Goal: Information Seeking & Learning: Learn about a topic

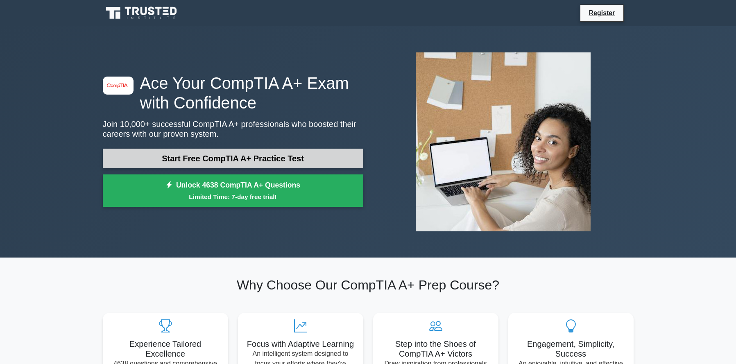
click at [210, 157] on link "Start Free CompTIA A+ Practice Test" at bounding box center [233, 159] width 260 height 20
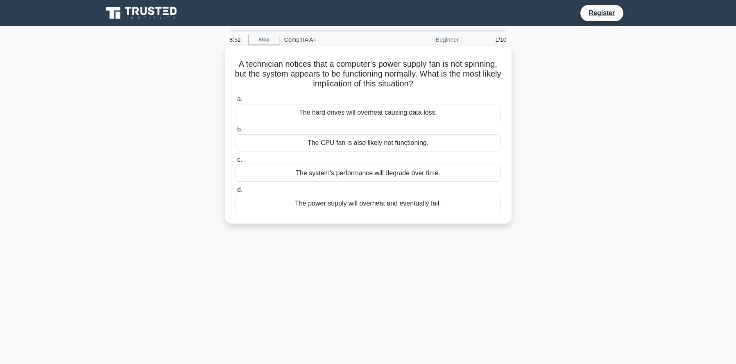
click at [392, 206] on div "The power supply will overheat and eventually fail." at bounding box center [367, 203] width 265 height 17
click at [235, 193] on input "d. The power supply will overheat and eventually fail." at bounding box center [235, 190] width 0 height 5
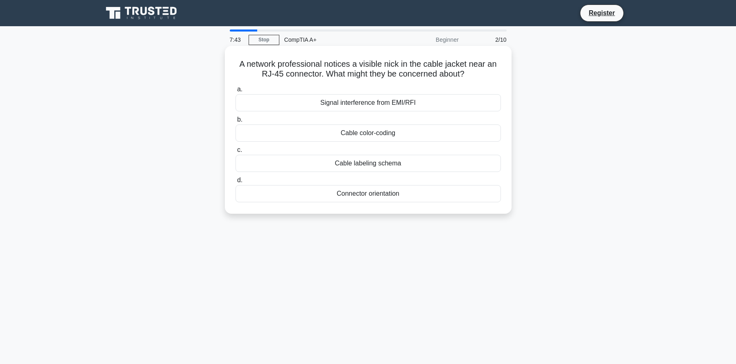
click at [385, 103] on div "Signal interference from EMI/RFI" at bounding box center [367, 102] width 265 height 17
click at [235, 92] on input "a. Signal interference from EMI/RFI" at bounding box center [235, 89] width 0 height 5
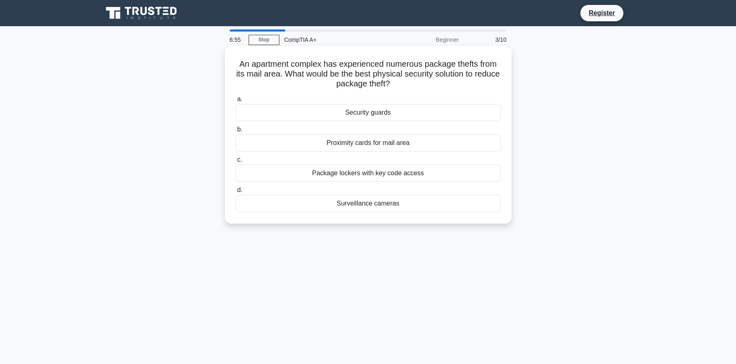
click at [387, 175] on div "Package lockers with key code access" at bounding box center [367, 173] width 265 height 17
click at [235, 163] on input "c. Package lockers with key code access" at bounding box center [235, 159] width 0 height 5
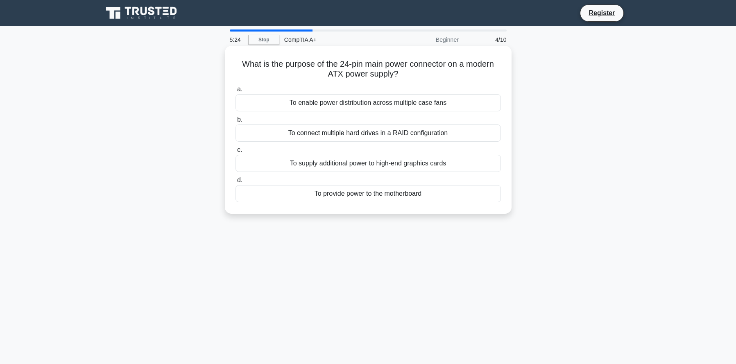
click at [369, 196] on div "To provide power to the motherboard" at bounding box center [367, 193] width 265 height 17
click at [235, 183] on input "d. To provide power to the motherboard" at bounding box center [235, 180] width 0 height 5
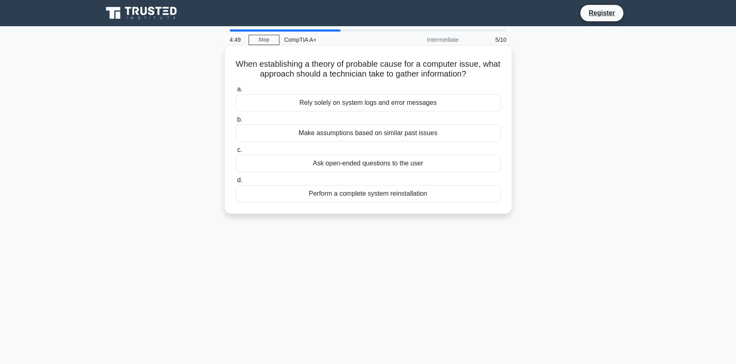
click at [397, 161] on div "Ask open-ended questions to the user" at bounding box center [367, 163] width 265 height 17
click at [235, 153] on input "c. Ask open-ended questions to the user" at bounding box center [235, 149] width 0 height 5
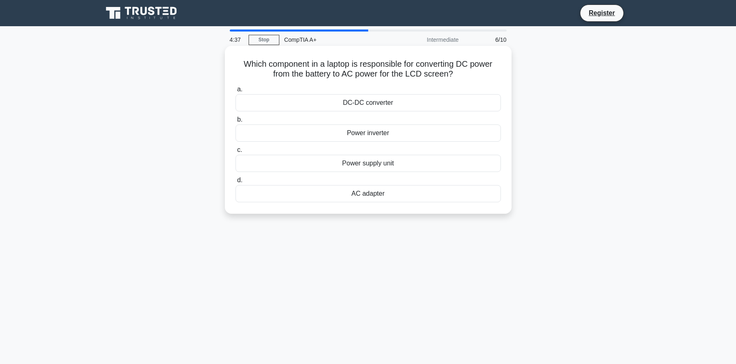
click at [377, 132] on div "Power inverter" at bounding box center [367, 132] width 265 height 17
click at [235, 122] on input "b. Power inverter" at bounding box center [235, 119] width 0 height 5
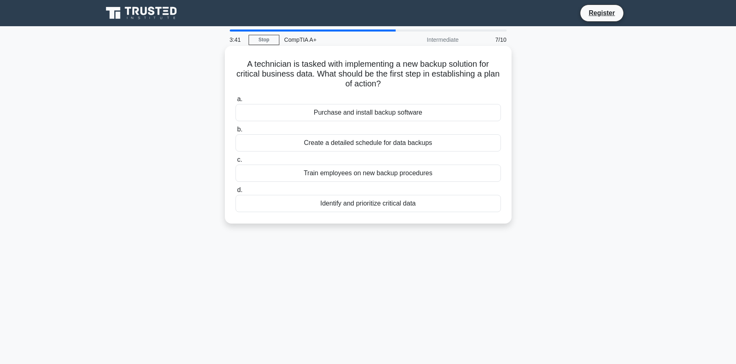
click at [376, 204] on div "Identify and prioritize critical data" at bounding box center [367, 203] width 265 height 17
click at [235, 193] on input "d. Identify and prioritize critical data" at bounding box center [235, 190] width 0 height 5
click at [386, 205] on div "Loose CPU heatsink causing thermal throttling" at bounding box center [367, 203] width 265 height 17
click at [235, 193] on input "d. Loose CPU heatsink causing thermal throttling" at bounding box center [235, 190] width 0 height 5
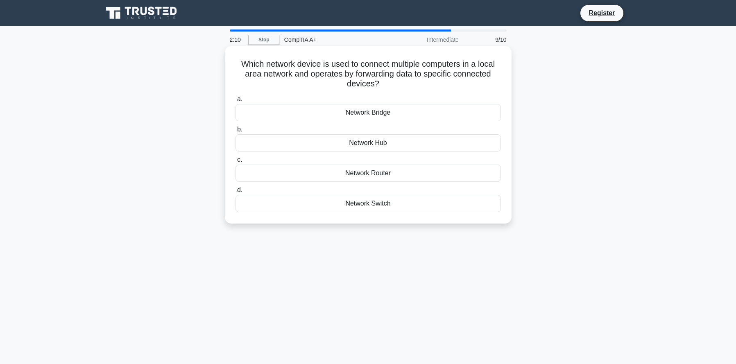
click at [385, 177] on div "Network Router" at bounding box center [367, 173] width 265 height 17
click at [235, 163] on input "c. Network Router" at bounding box center [235, 159] width 0 height 5
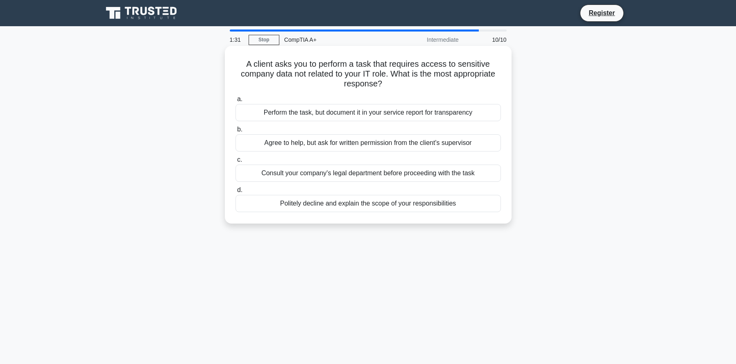
click at [364, 207] on div "Politely decline and explain the scope of your responsibilities" at bounding box center [367, 203] width 265 height 17
click at [235, 193] on input "d. Politely decline and explain the scope of your responsibilities" at bounding box center [235, 190] width 0 height 5
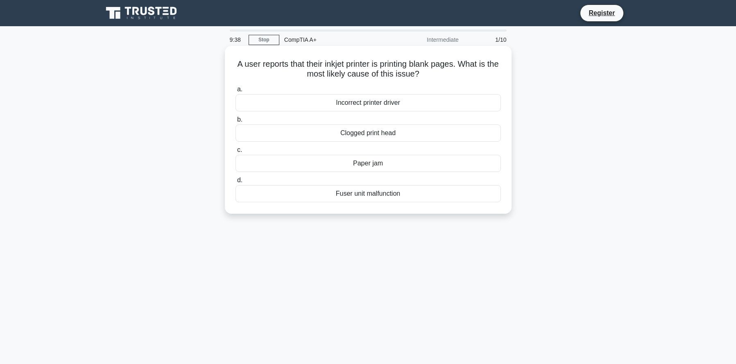
click at [377, 195] on div "Fuser unit malfunction" at bounding box center [367, 193] width 265 height 17
click at [235, 183] on input "d. Fuser unit malfunction" at bounding box center [235, 180] width 0 height 5
click at [399, 102] on div "Hyper-threading technology" at bounding box center [367, 102] width 265 height 17
click at [235, 92] on input "a. Hyper-threading technology" at bounding box center [235, 89] width 0 height 5
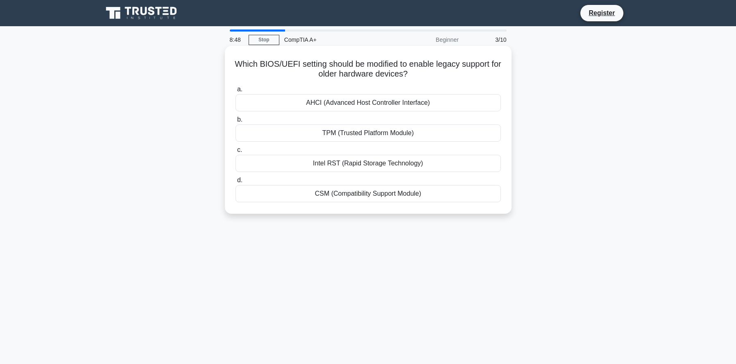
click at [378, 192] on div "CSM (Compatibility Support Module)" at bounding box center [367, 193] width 265 height 17
click at [235, 183] on input "d. CSM (Compatibility Support Module)" at bounding box center [235, 180] width 0 height 5
click at [395, 132] on div "Hard Disk Drive (HDD)" at bounding box center [367, 132] width 265 height 17
click at [235, 122] on input "b. Hard Disk Drive (HDD)" at bounding box center [235, 119] width 0 height 5
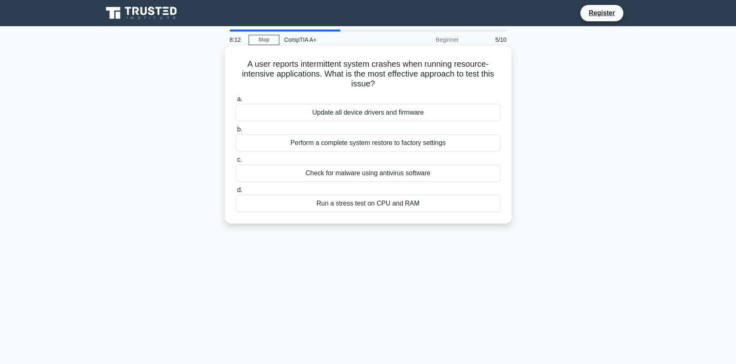
click at [385, 203] on div "Run a stress test on CPU and RAM" at bounding box center [367, 203] width 265 height 17
click at [235, 193] on input "d. Run a stress test on CPU and RAM" at bounding box center [235, 190] width 0 height 5
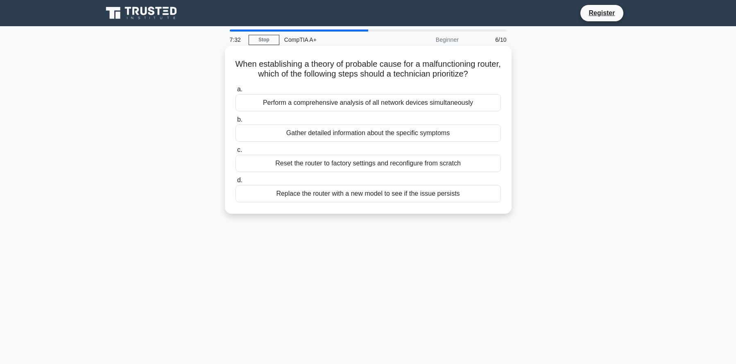
click at [386, 195] on div "Replace the router with a new model to see if the issue persists" at bounding box center [367, 193] width 265 height 17
drag, startPoint x: 386, startPoint y: 195, endPoint x: 312, endPoint y: 198, distance: 74.2
click at [312, 198] on div "Replace the router with a new model to see if the issue persists" at bounding box center [367, 193] width 265 height 17
click at [235, 183] on input "d. Replace the router with a new model to see if the issue persists" at bounding box center [235, 180] width 0 height 5
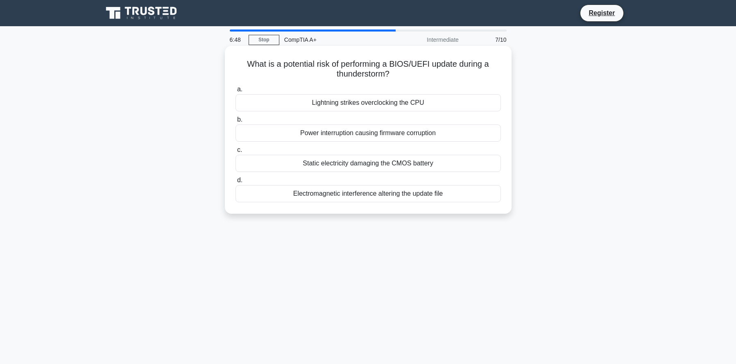
click at [353, 134] on div "Power interruption causing firmware corruption" at bounding box center [367, 132] width 265 height 17
click at [235, 122] on input "b. Power interruption causing firmware corruption" at bounding box center [235, 119] width 0 height 5
